Goal: Find specific page/section: Find specific page/section

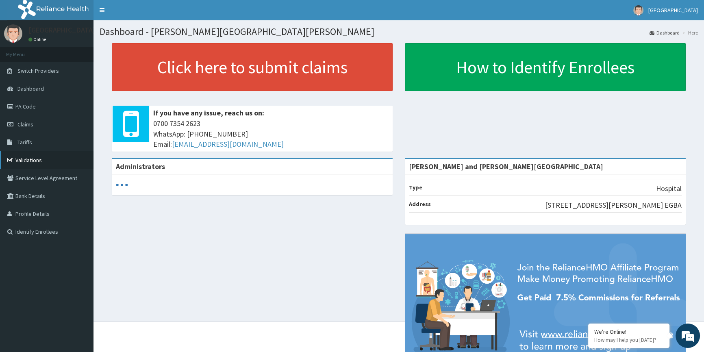
click at [32, 155] on link "Validations" at bounding box center [47, 160] width 94 height 18
click at [12, 162] on icon at bounding box center [11, 160] width 8 height 6
